Goal: Task Accomplishment & Management: Manage account settings

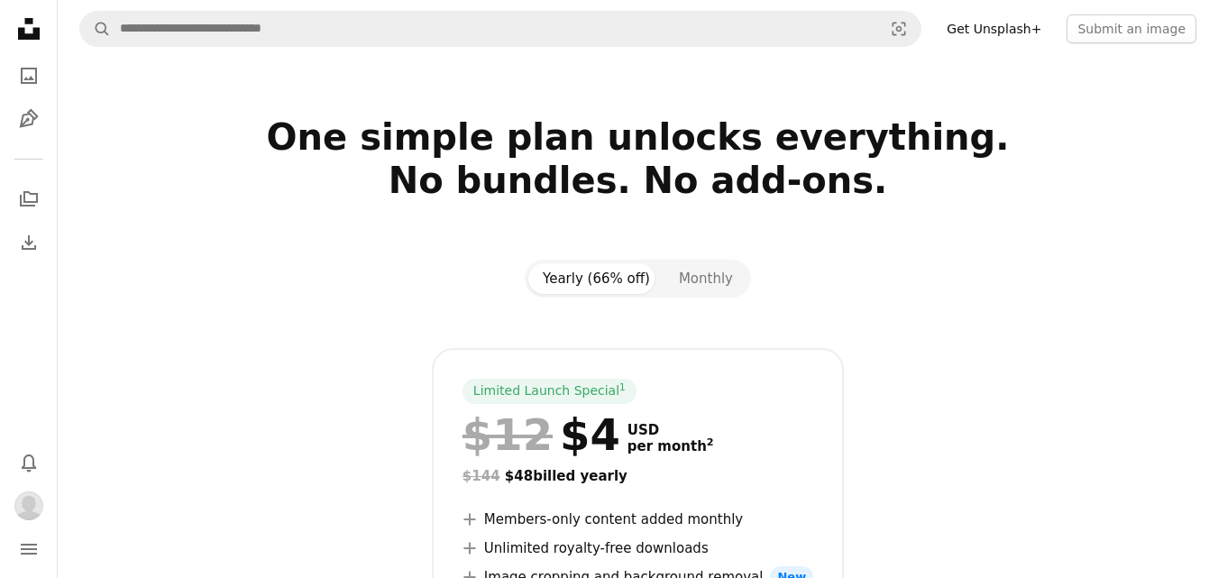
click at [26, 24] on icon "Unsplash logo Unsplash Home" at bounding box center [29, 29] width 36 height 36
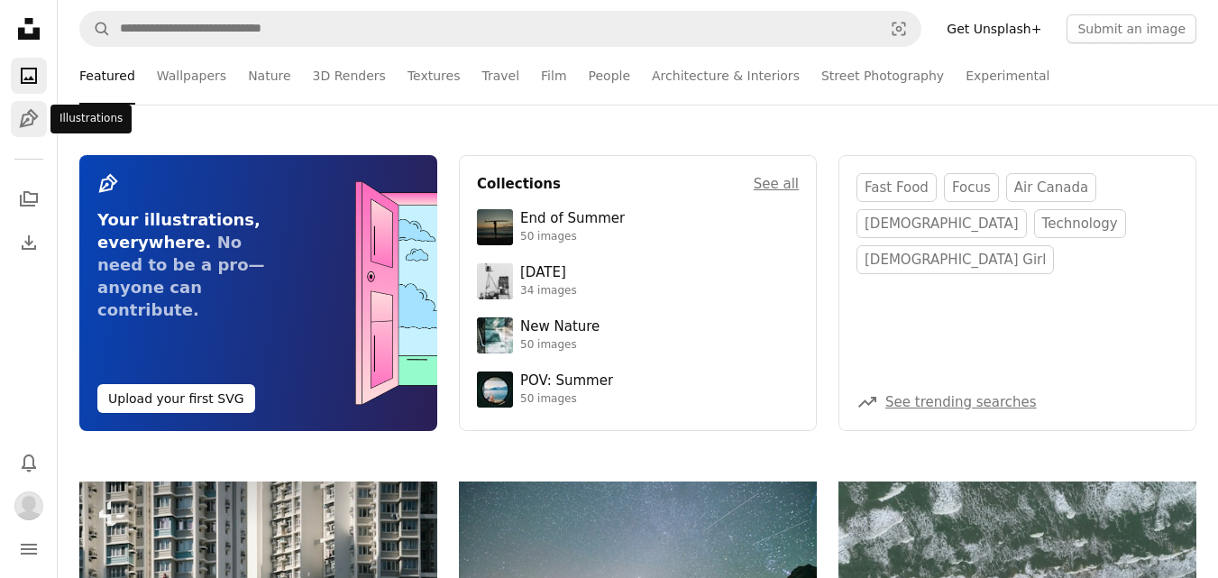
click at [34, 116] on icon "Pen Tool" at bounding box center [29, 119] width 22 height 22
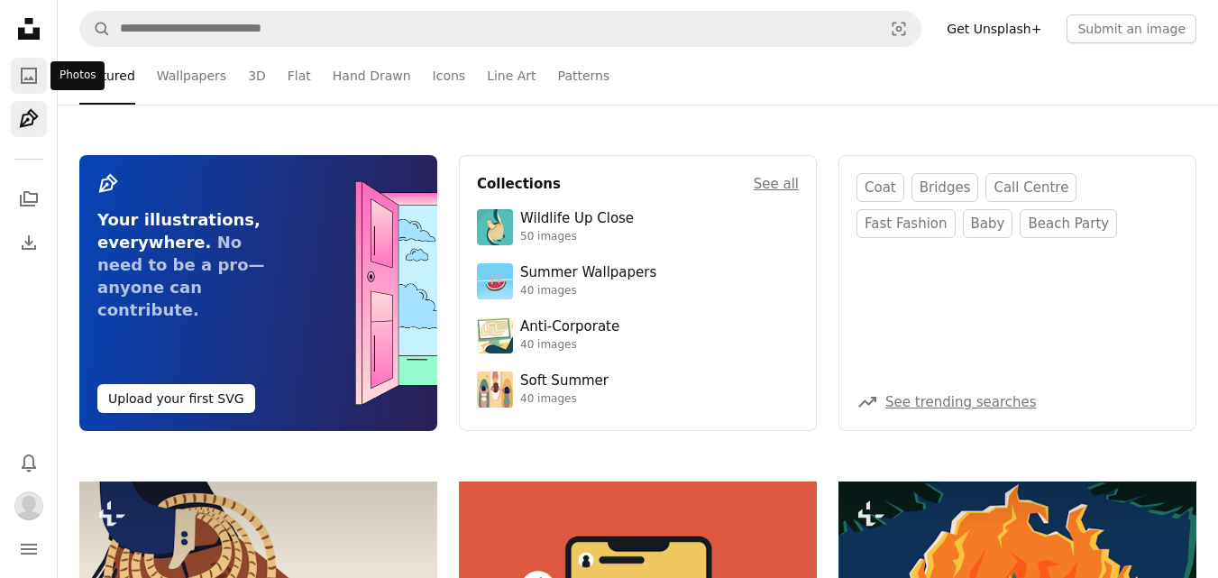
click at [11, 78] on link "A photo" at bounding box center [29, 76] width 36 height 36
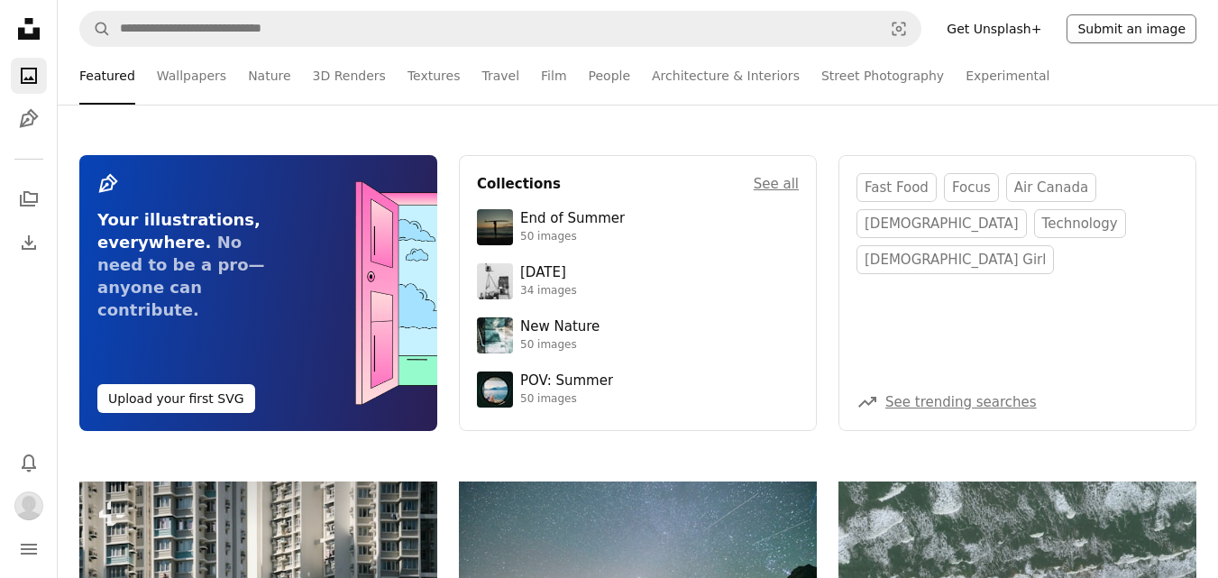
click at [1130, 35] on button "Submit an image" at bounding box center [1132, 28] width 130 height 29
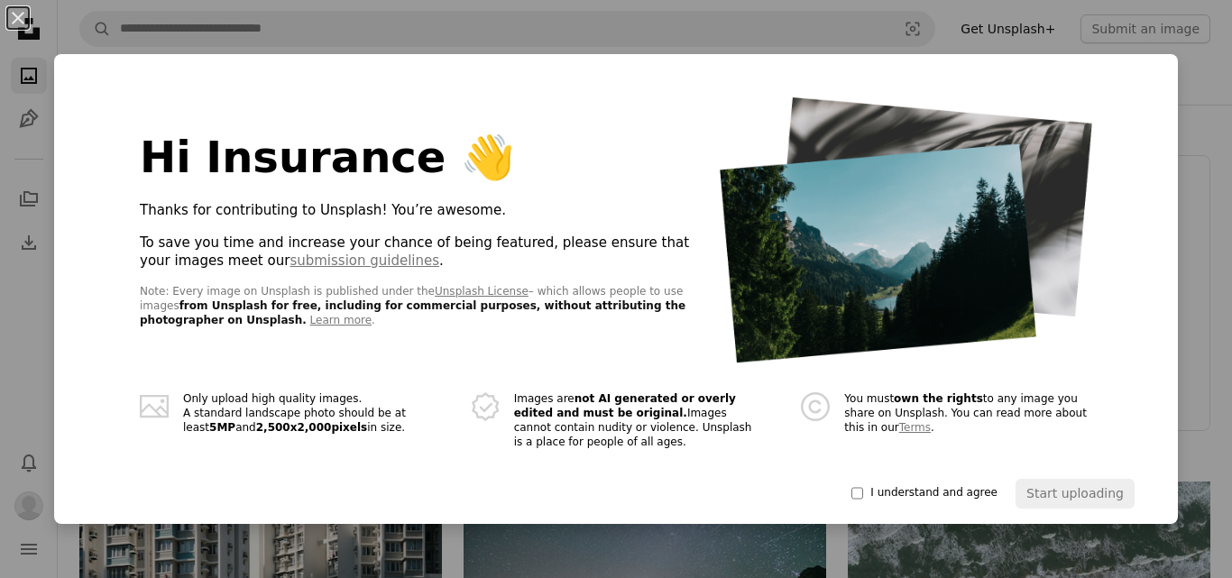
click at [889, 486] on span "I understand and agree" at bounding box center [933, 493] width 127 height 14
click at [1046, 488] on button "Start uploading" at bounding box center [1074, 493] width 119 height 29
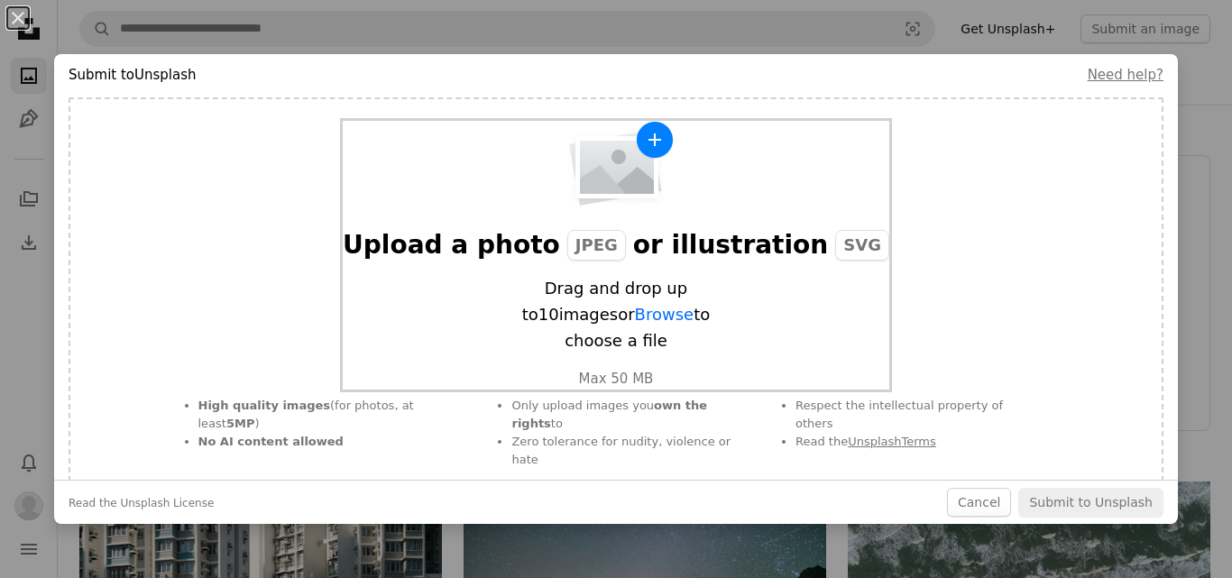
click at [557, 201] on img "button" at bounding box center [615, 164] width 117 height 87
click at [1214, 95] on div "An X shape Submit to Unsplash Need help? Upload a photo JPEG or illustration SV…" at bounding box center [616, 289] width 1232 height 578
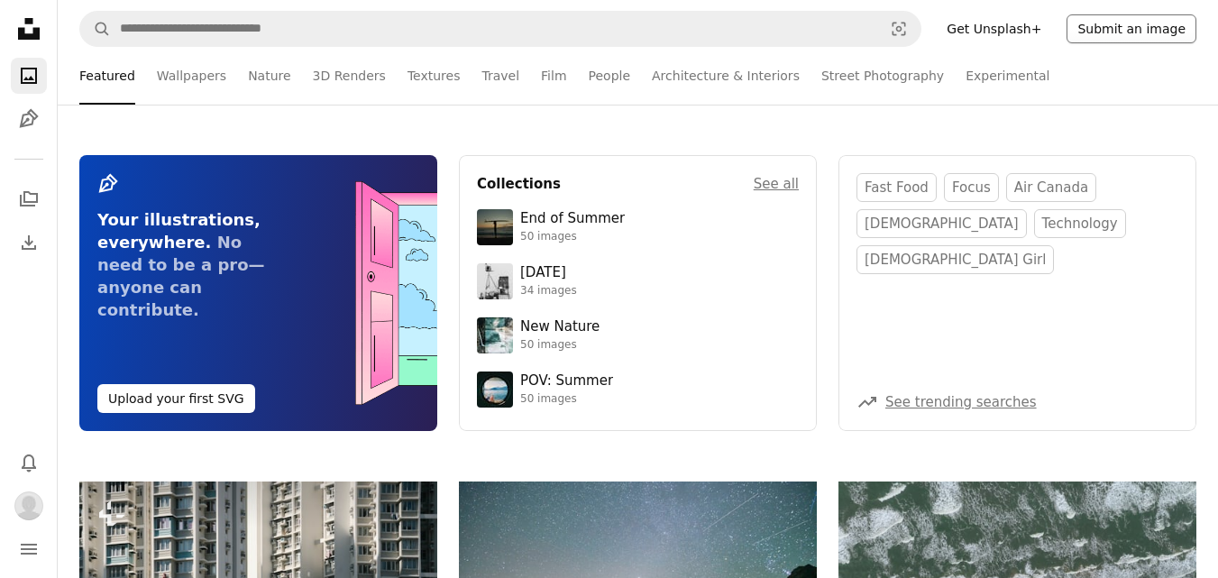
click at [1136, 30] on button "Submit an image" at bounding box center [1132, 28] width 130 height 29
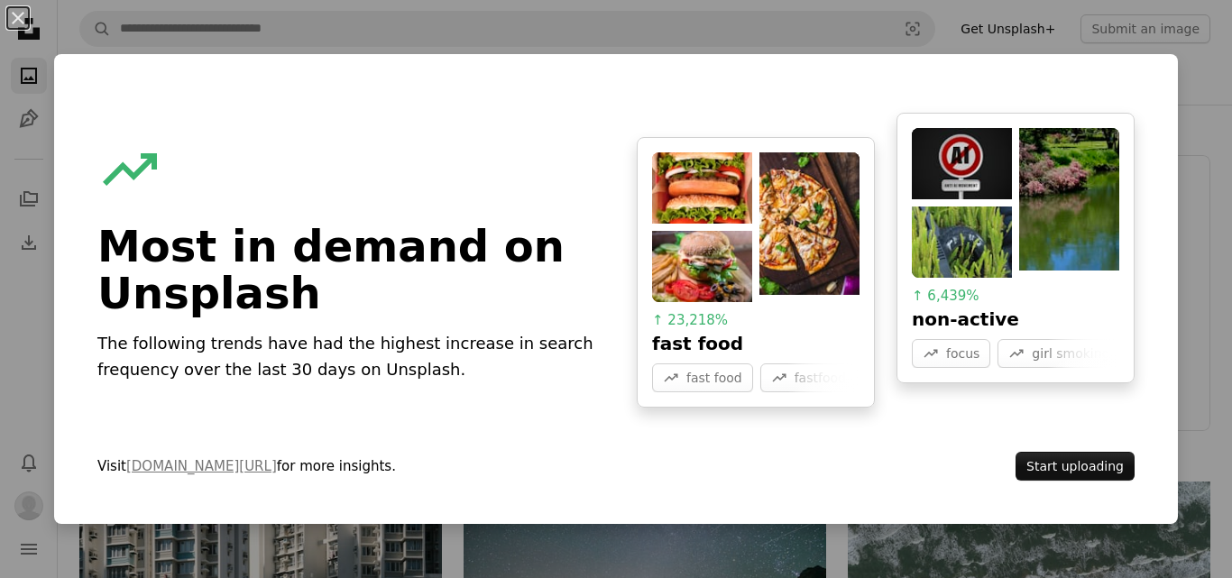
click at [1182, 445] on div "An X shape A trend sign Most in demand on Unsplash The following trends have ha…" at bounding box center [616, 289] width 1232 height 578
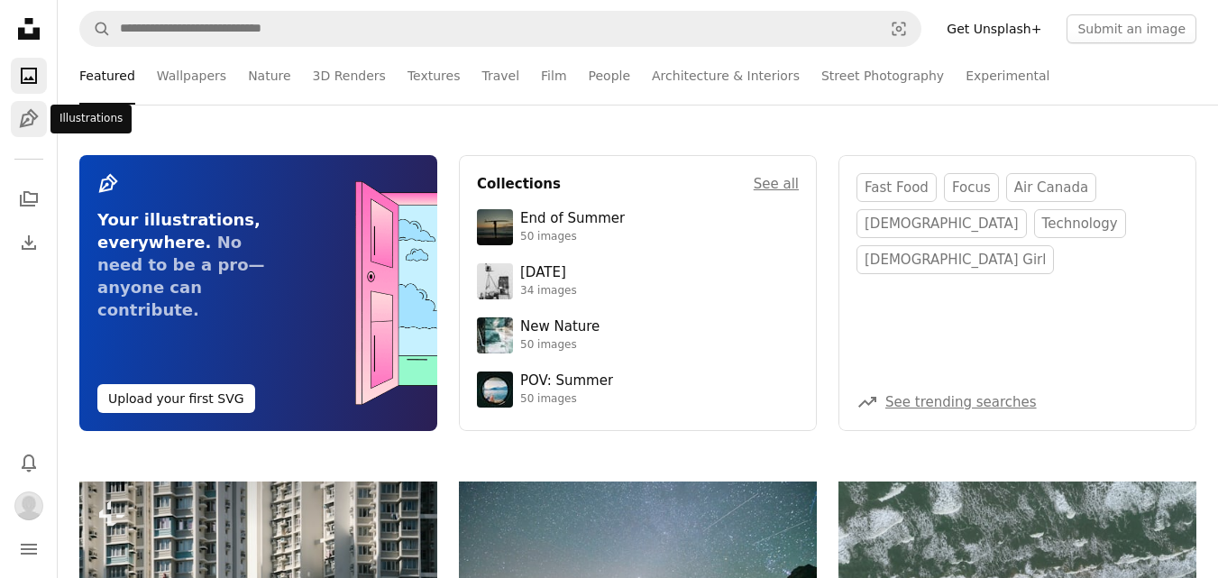
click at [32, 128] on icon "Pen Tool" at bounding box center [29, 119] width 22 height 22
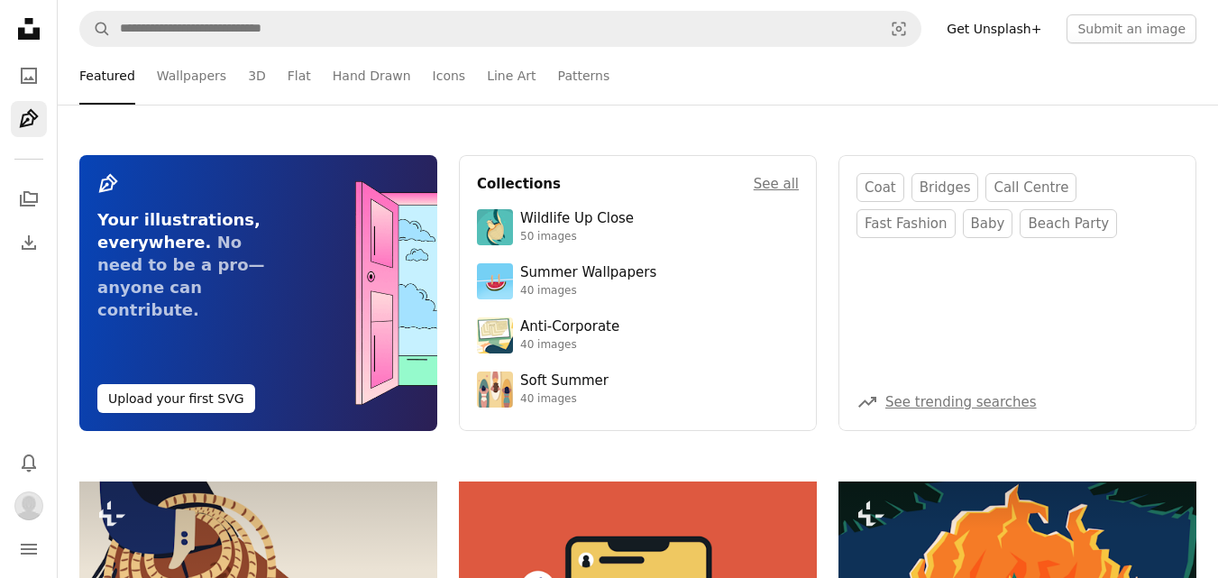
click at [969, 21] on link "Get Unsplash+" at bounding box center [994, 28] width 116 height 29
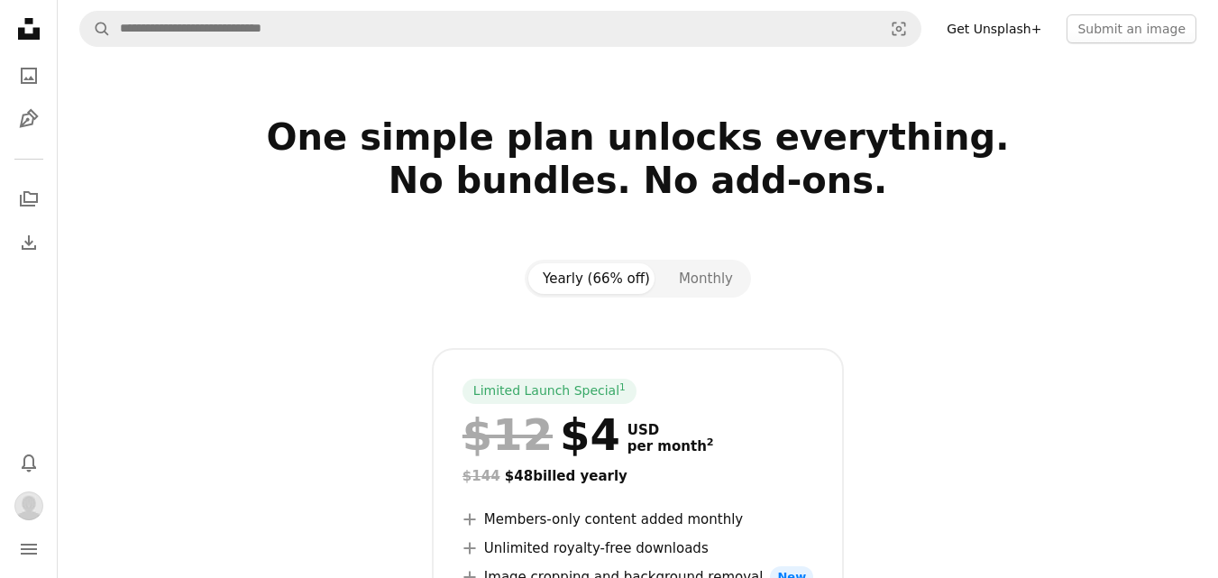
click at [20, 42] on icon "Unsplash logo Unsplash Home" at bounding box center [29, 29] width 36 height 36
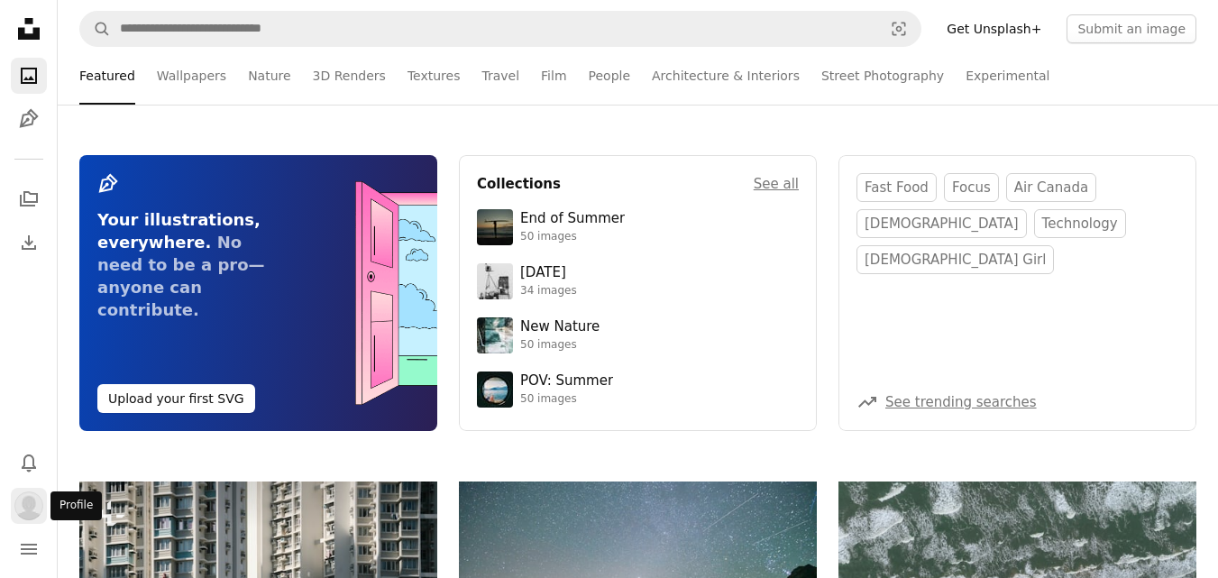
click at [23, 509] on img "Profile" at bounding box center [28, 505] width 29 height 29
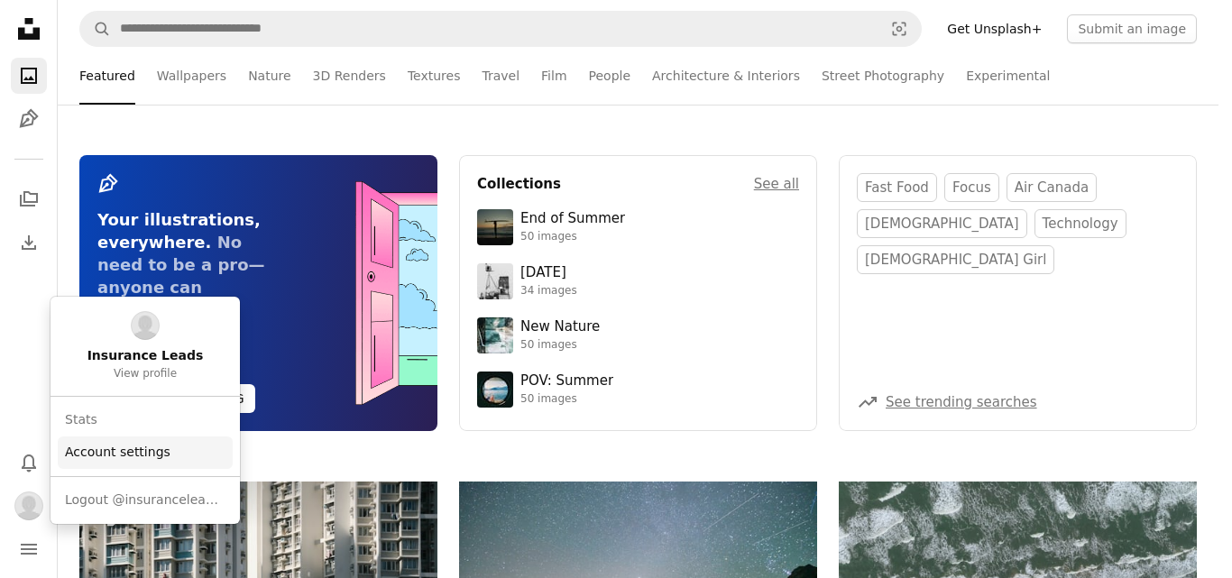
click at [111, 446] on link "Account settings" at bounding box center [145, 452] width 175 height 32
